Goal: Task Accomplishment & Management: Use online tool/utility

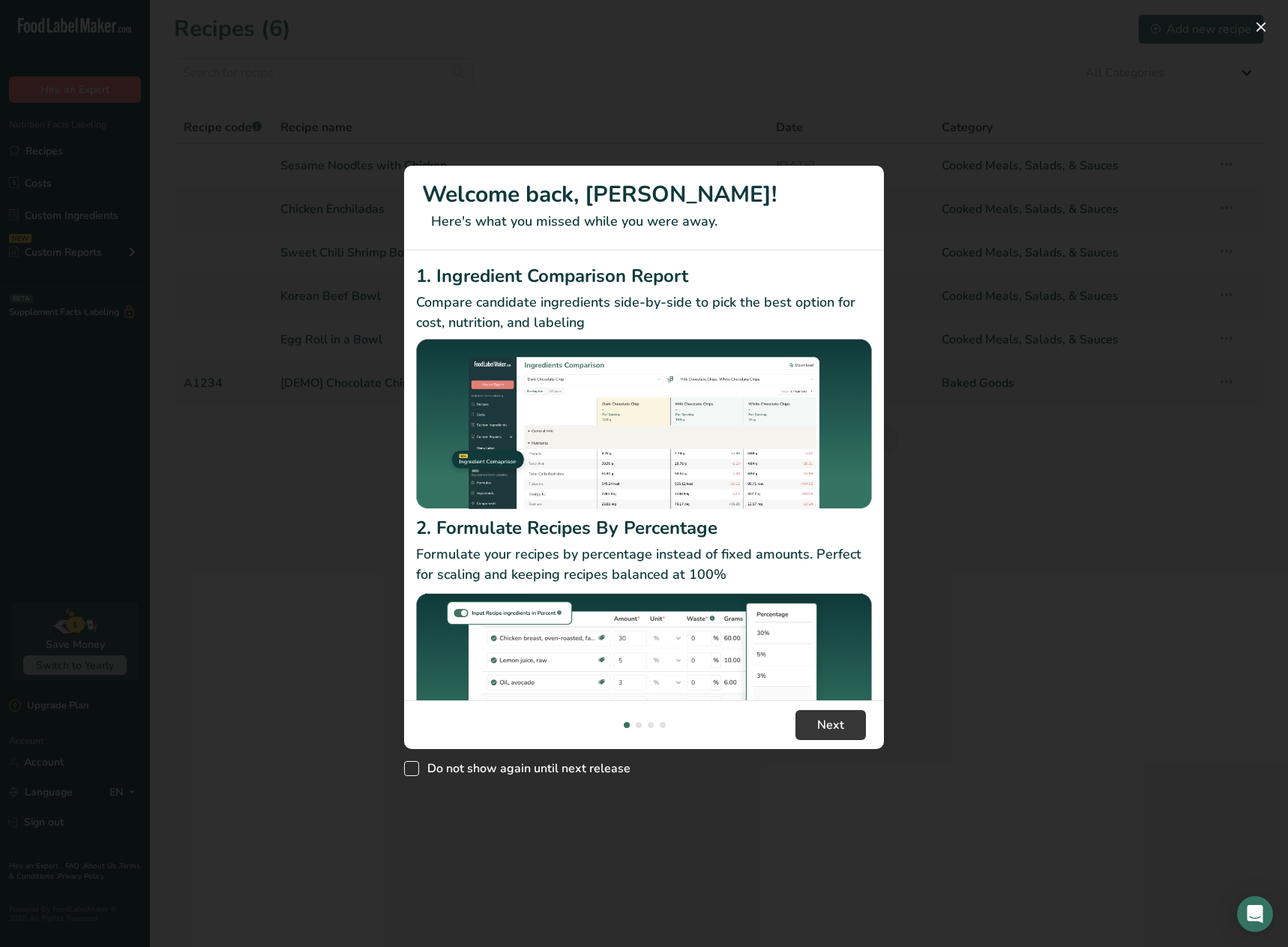
click at [414, 775] on span "New Features" at bounding box center [411, 768] width 15 height 15
click at [414, 774] on input "Do not show again until next release" at bounding box center [409, 769] width 10 height 10
checkbox input "true"
click at [866, 719] on footer "Next" at bounding box center [644, 724] width 480 height 48
click at [836, 725] on span "Next" at bounding box center [830, 725] width 27 height 18
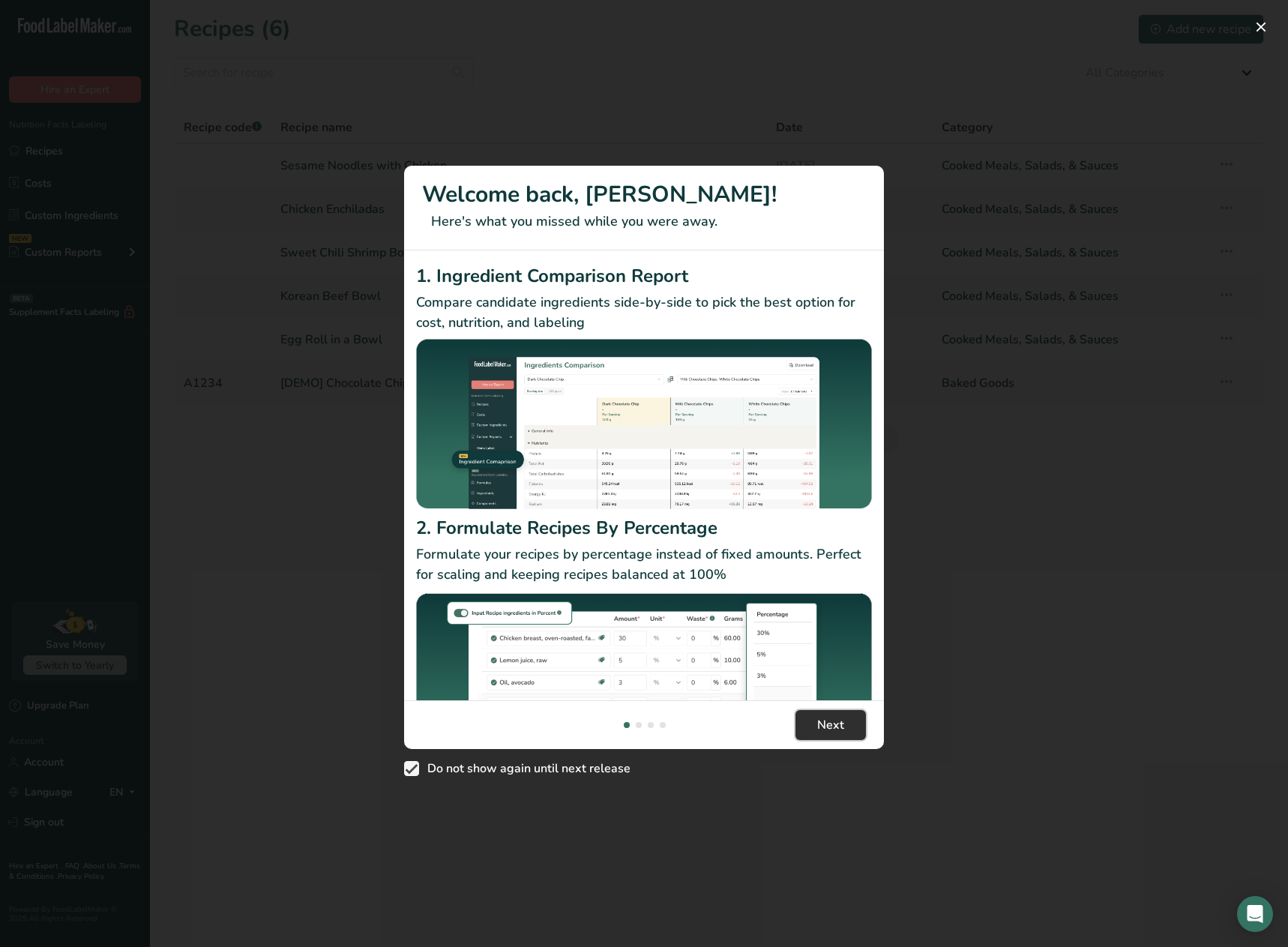
scroll to position [0, 480]
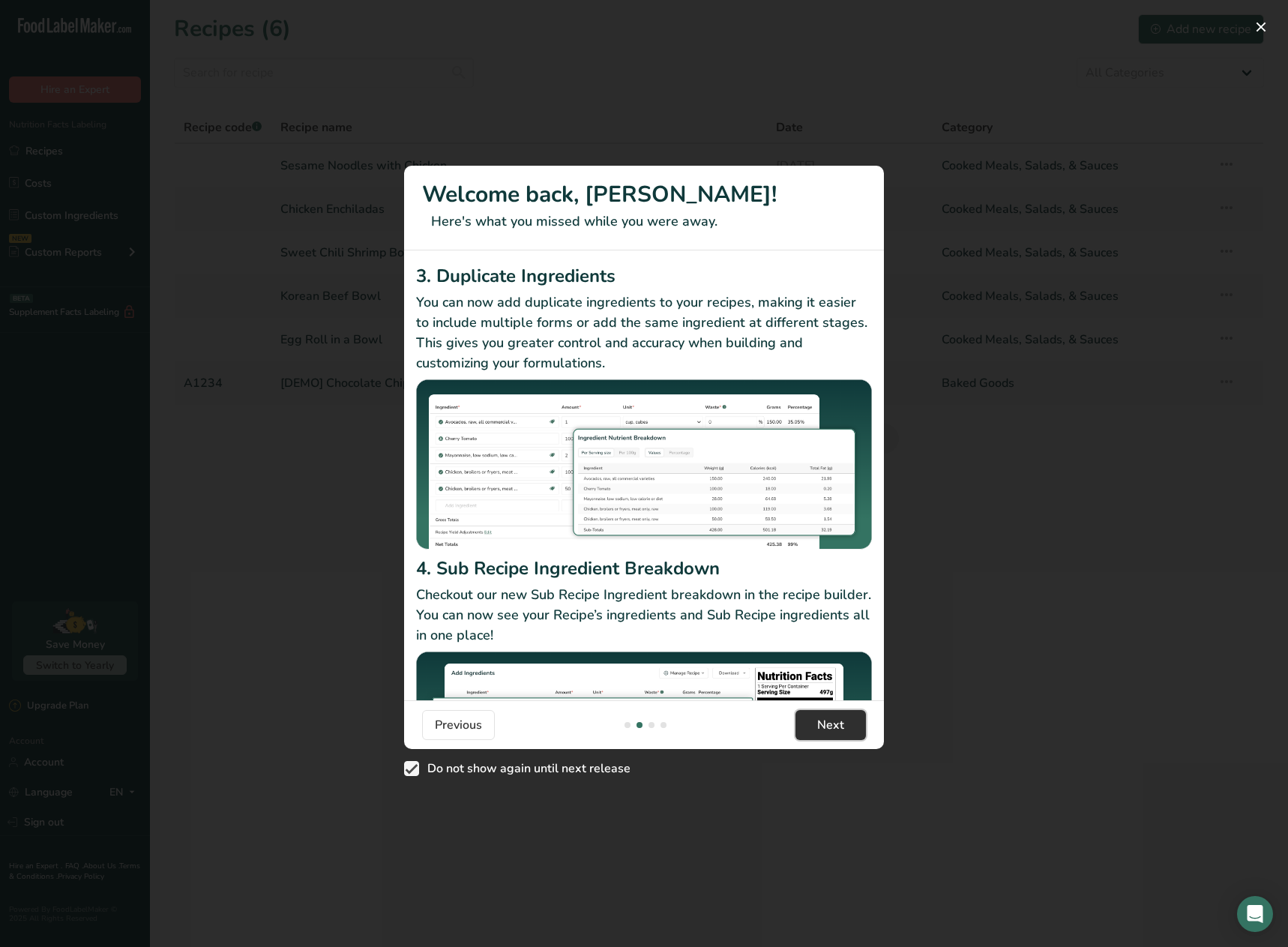
click at [834, 722] on span "Next" at bounding box center [830, 725] width 27 height 18
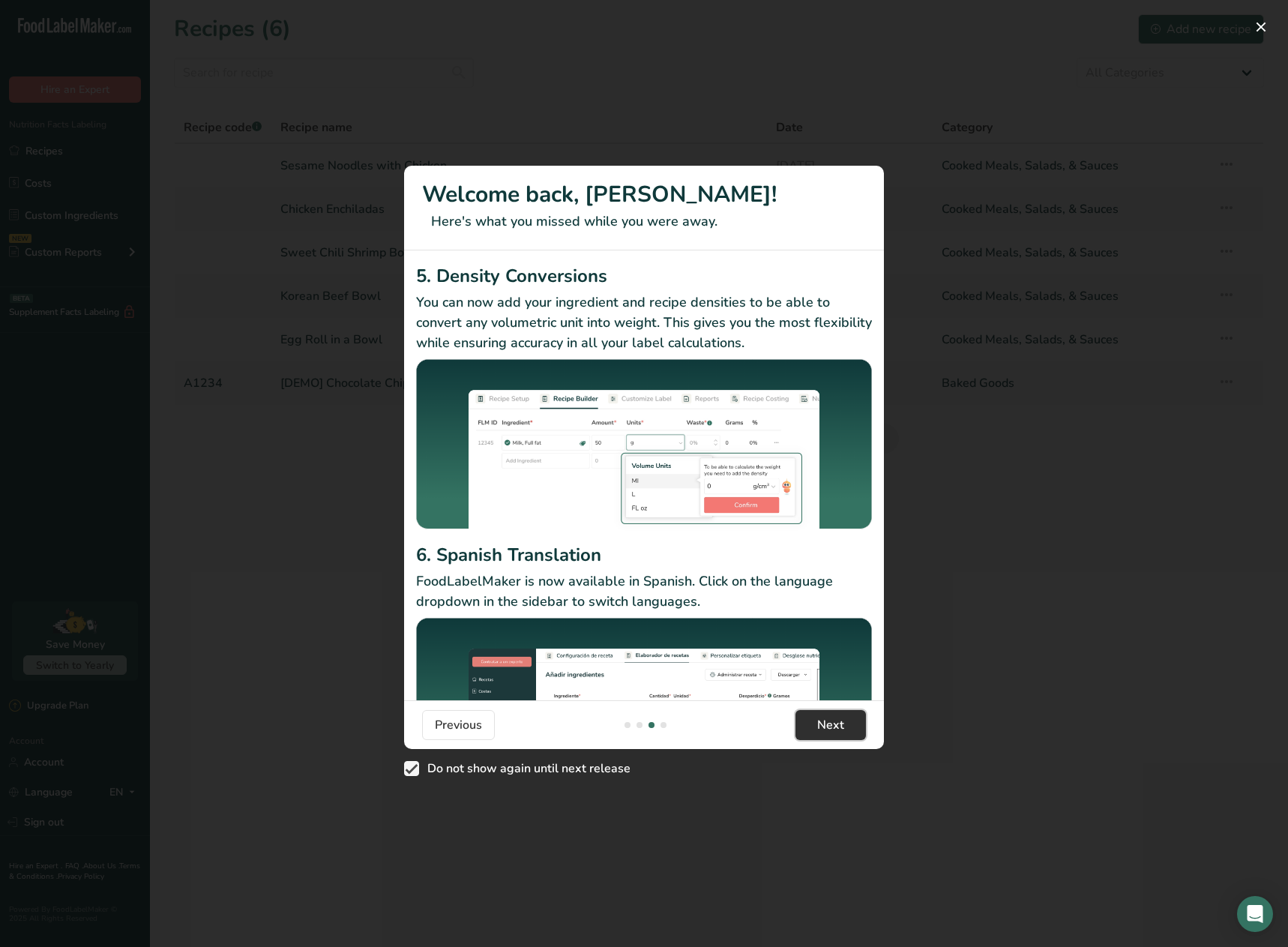
click at [812, 723] on button "Next" at bounding box center [831, 725] width 71 height 30
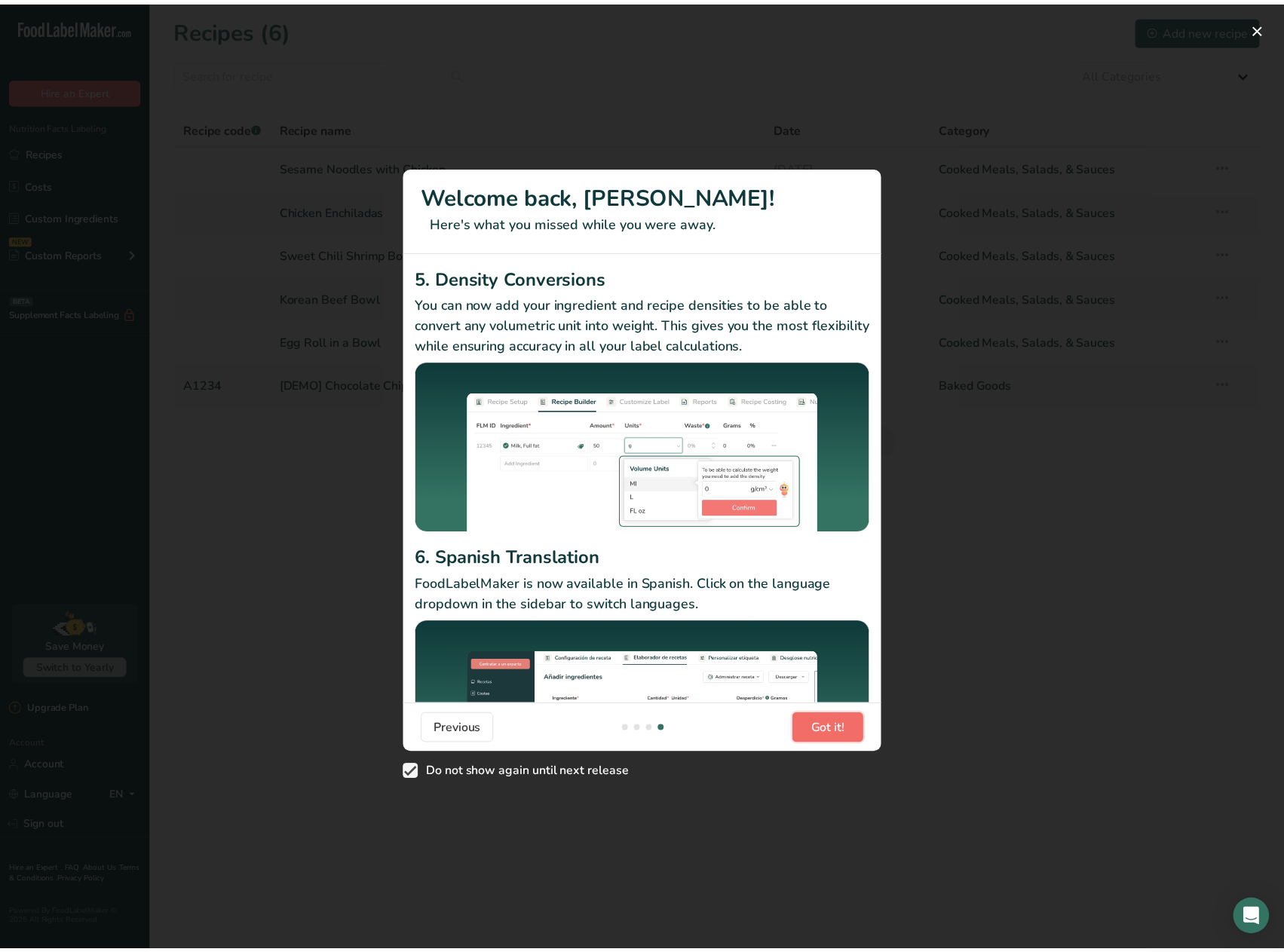
scroll to position [0, 1447]
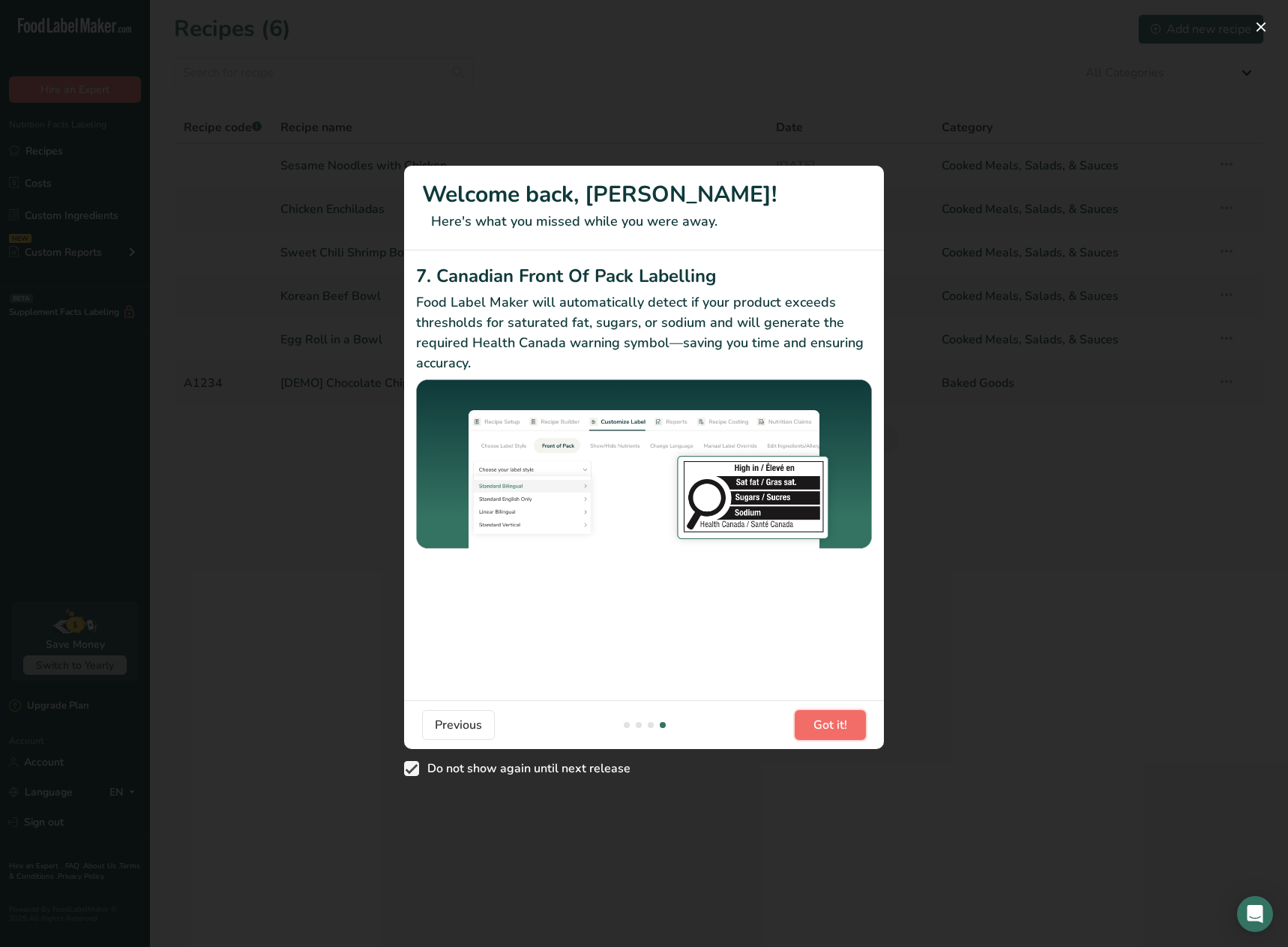
click at [843, 719] on span "Got it!" at bounding box center [830, 725] width 34 height 18
